Goal: Find specific page/section: Find specific page/section

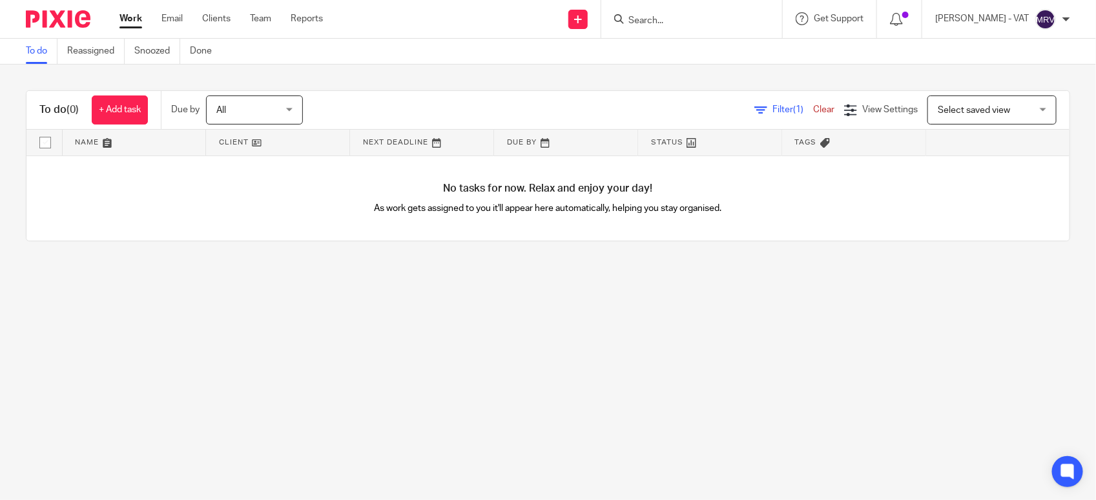
click at [37, 52] on link "To do" at bounding box center [42, 51] width 32 height 25
click at [34, 43] on link "To do" at bounding box center [42, 51] width 32 height 25
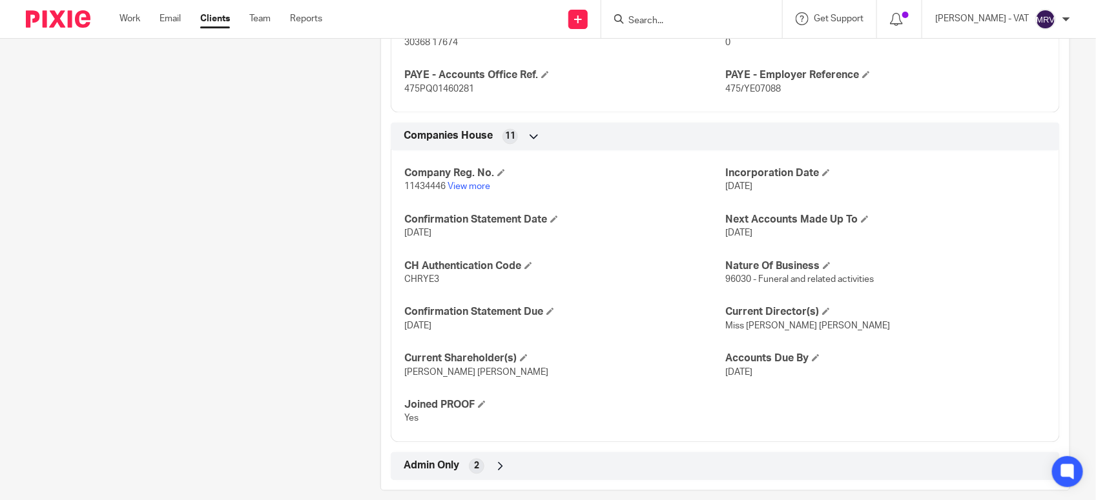
scroll to position [1088, 0]
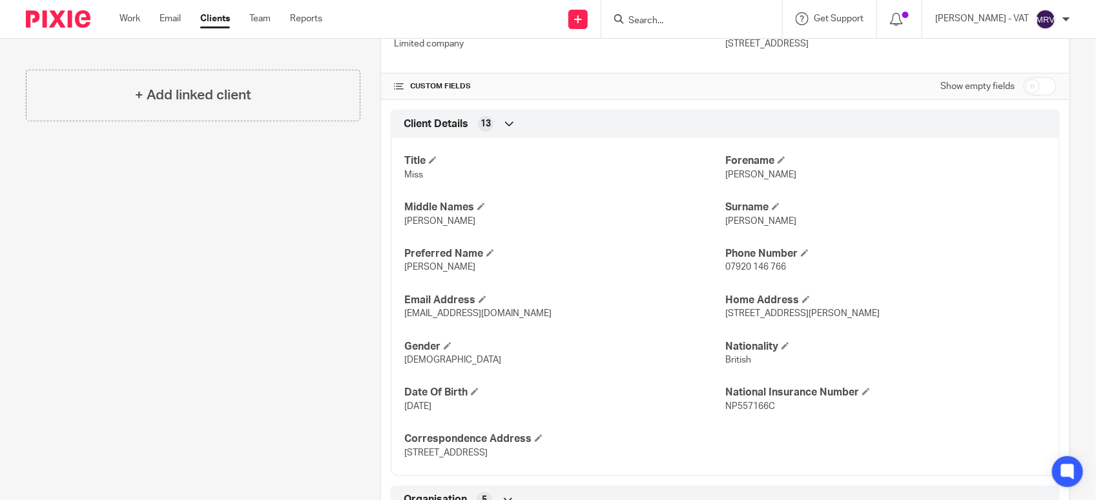
scroll to position [362, 0]
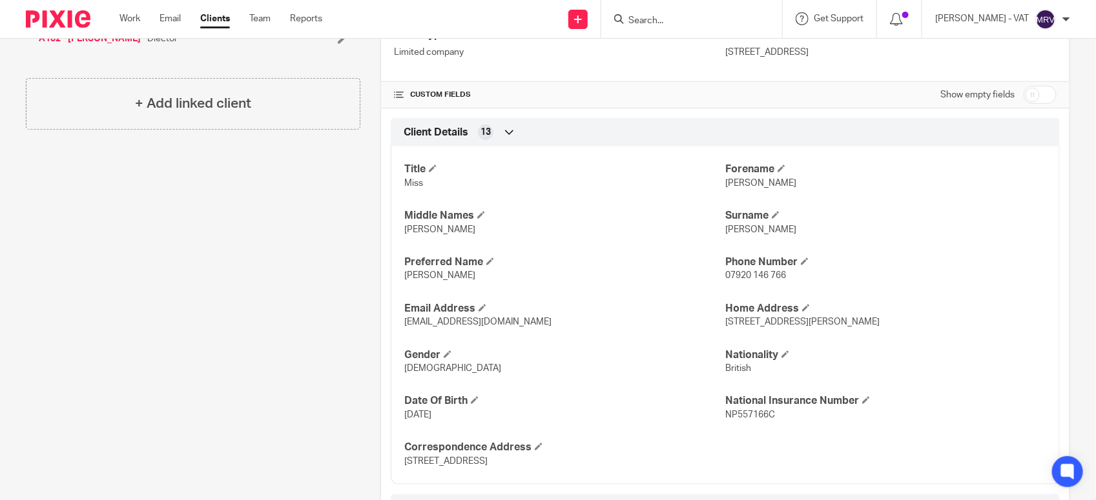
click at [693, 21] on input "Search" at bounding box center [685, 21] width 116 height 12
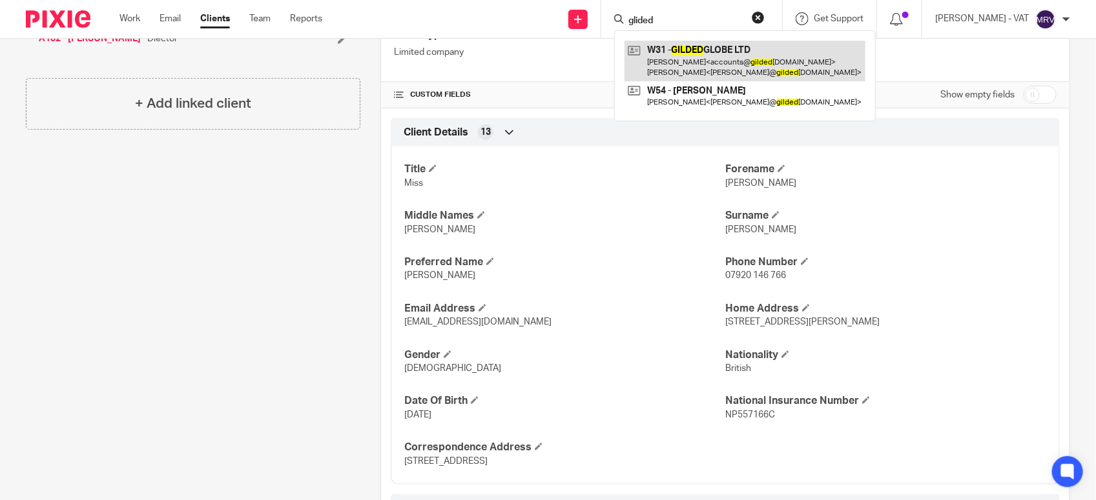
type input "glided"
click at [740, 53] on link at bounding box center [744, 61] width 241 height 40
